Goal: Information Seeking & Learning: Learn about a topic

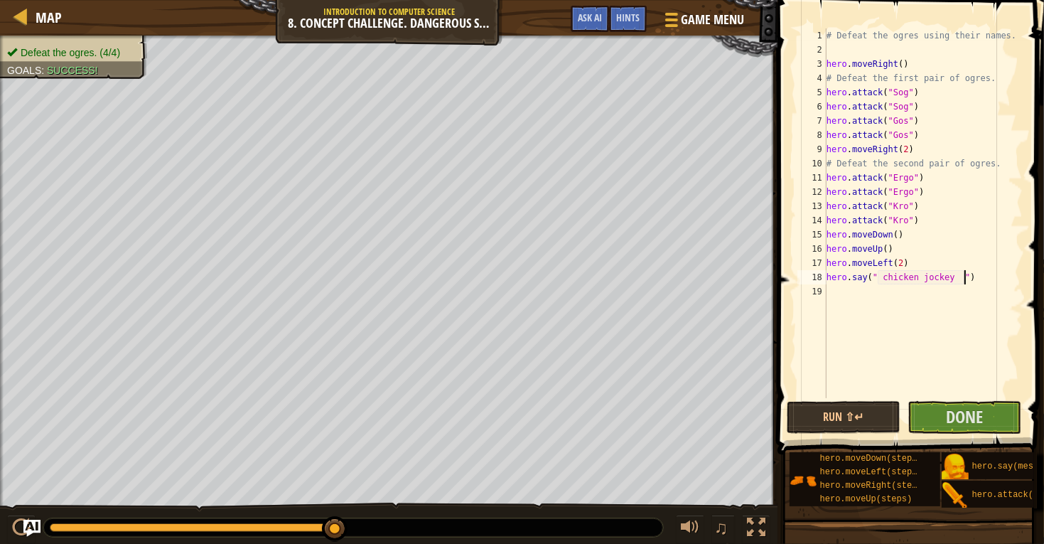
scroll to position [6, 11]
